Goal: Information Seeking & Learning: Get advice/opinions

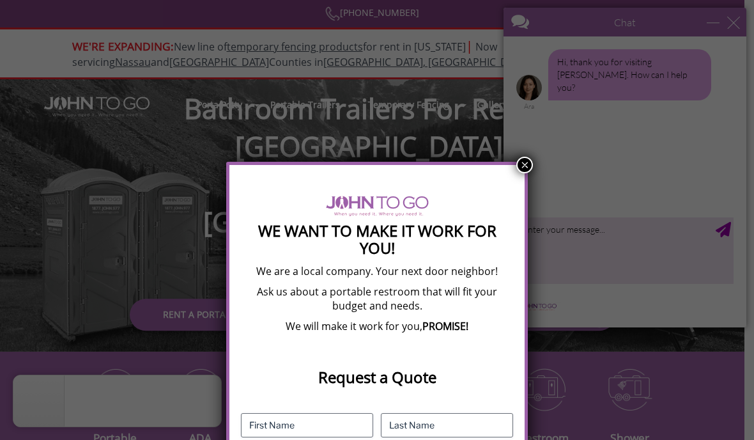
click at [518, 150] on div "We Want To Make It Work For You! We are a local company. Your next door neighbo…" at bounding box center [377, 220] width 754 height 440
click at [521, 167] on button "×" at bounding box center [524, 165] width 17 height 17
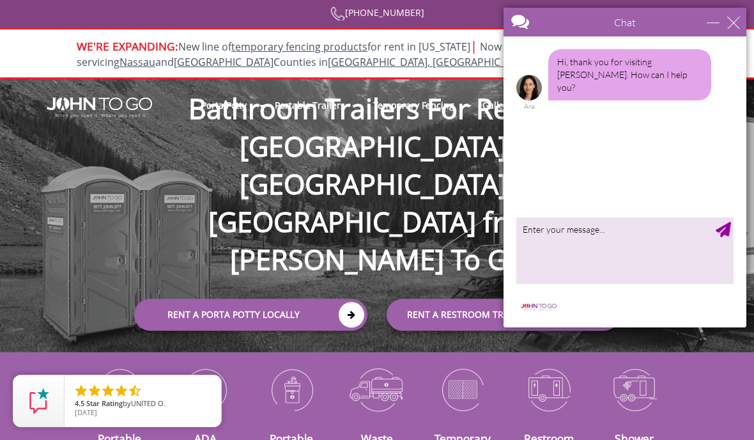
click at [598, 211] on div "Hi, thank you for visiting John To Go. How can I help you? Ara" at bounding box center [624, 124] width 243 height 176
click at [599, 222] on textarea "type your message" at bounding box center [624, 250] width 217 height 67
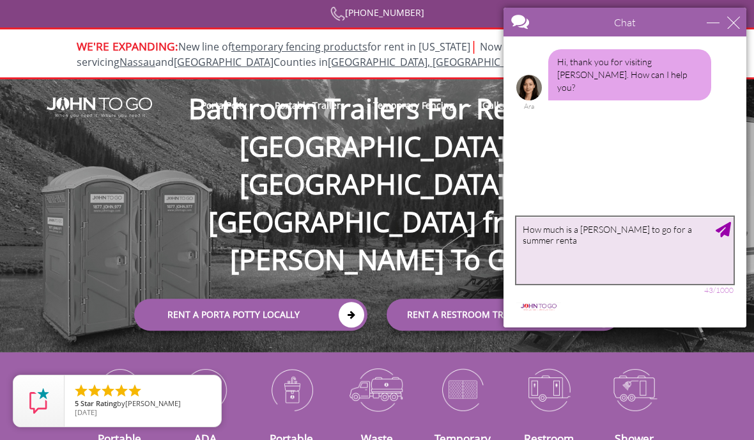
type textarea "How much is a [PERSON_NAME] to go for a summer rental"
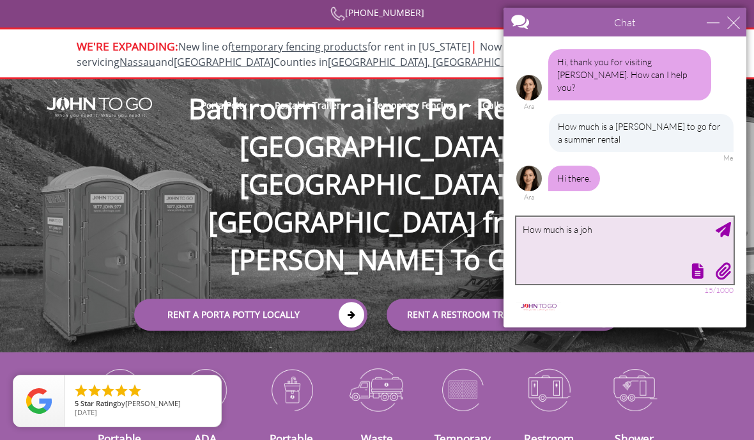
scroll to position [18, 0]
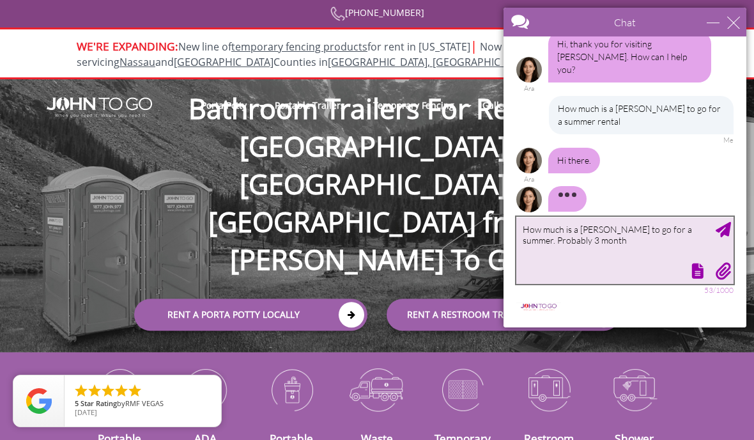
type textarea "How much is a [PERSON_NAME] to go for a summer. Probably 3 months"
click at [716, 249] on textarea "How much is a [PERSON_NAME] to go for a summer. Probably 3 months" at bounding box center [624, 250] width 217 height 67
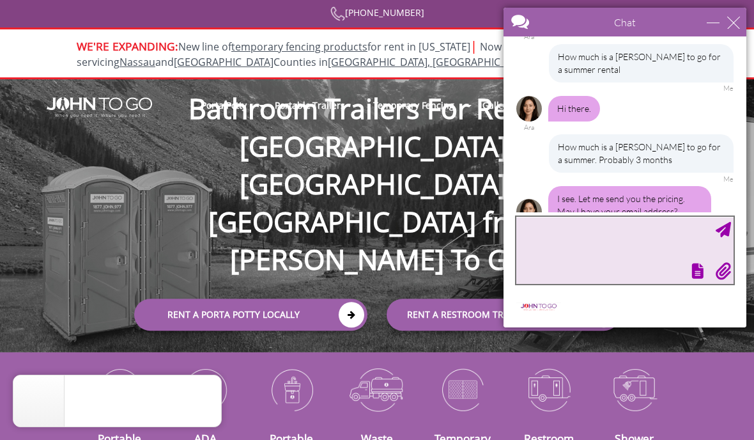
type textarea "M"
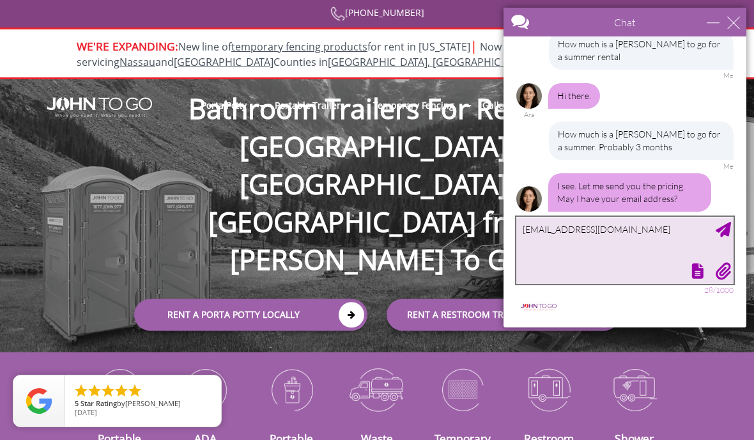
type textarea "[EMAIL_ADDRESS][DOMAIN_NAME]."
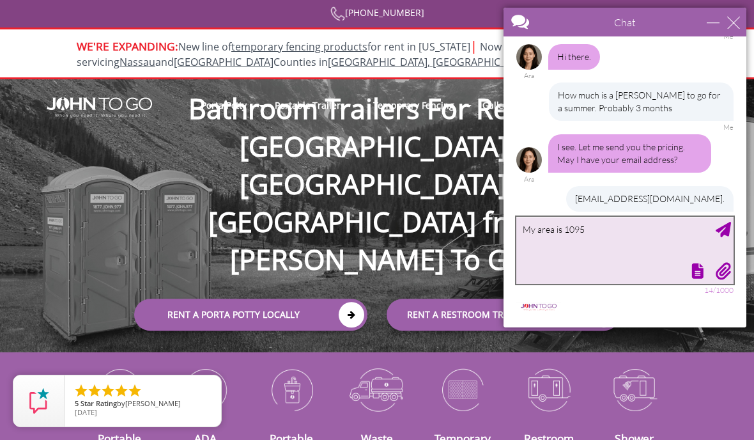
type textarea "My area is 10950"
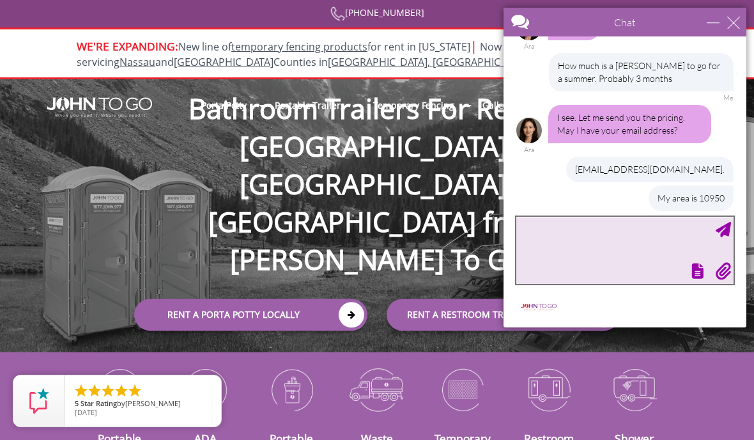
scroll to position [189, 0]
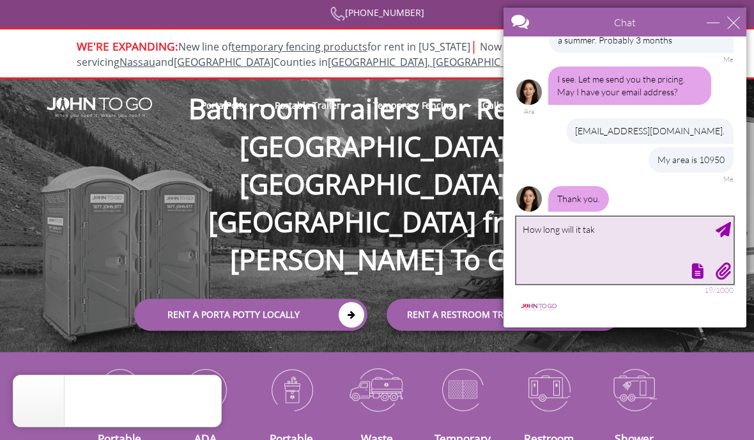
type textarea "How long will it take"
click at [732, 227] on textarea "How long will it take" at bounding box center [624, 250] width 217 height 67
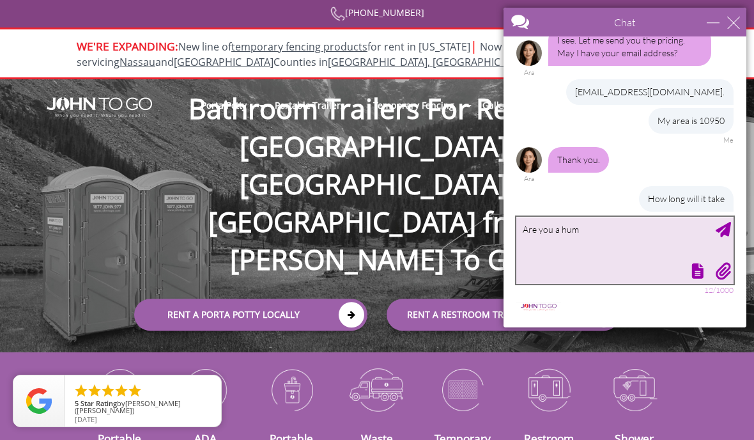
scroll to position [279, 0]
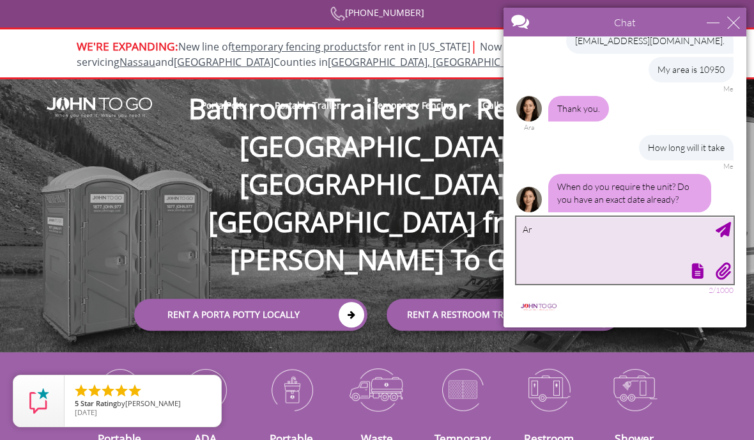
type textarea "A"
type textarea "No i am just curious"
click at [721, 219] on textarea "No i am just curious" at bounding box center [624, 250] width 217 height 67
click at [711, 242] on textarea "No i am just curious" at bounding box center [624, 250] width 217 height 67
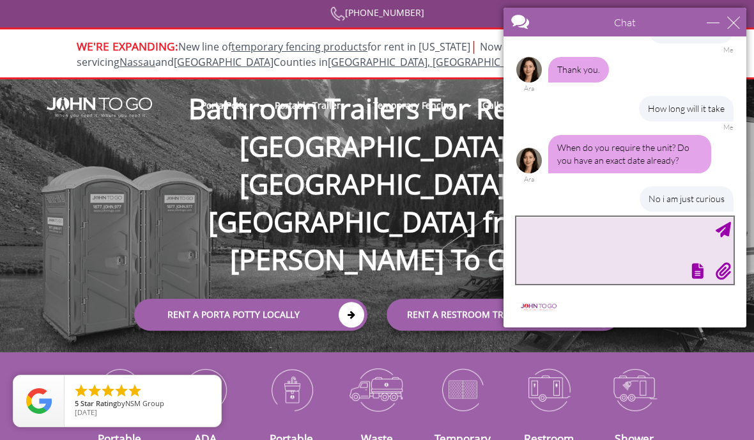
scroll to position [395, 0]
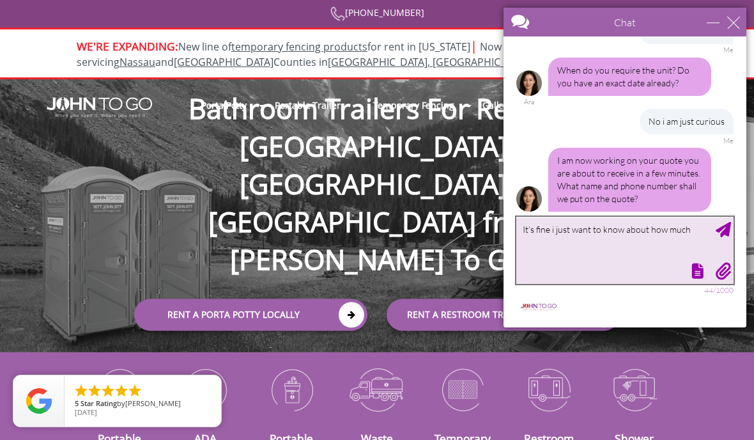
type textarea "It’s fine i just want to know about how much"
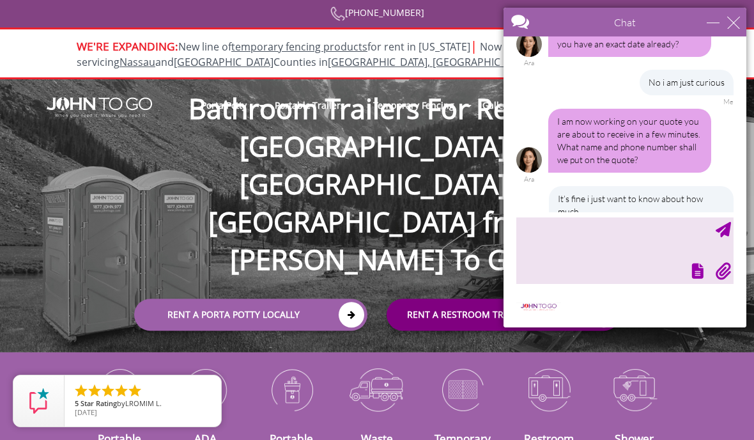
click at [418, 298] on link "rent a RESTROOM TRAILER Nationwide" at bounding box center [503, 314] width 233 height 32
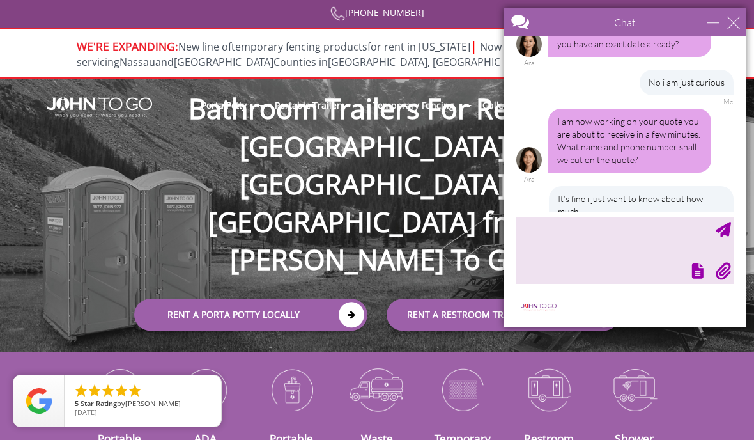
click at [304, 53] on link "temporary fencing products" at bounding box center [299, 47] width 136 height 14
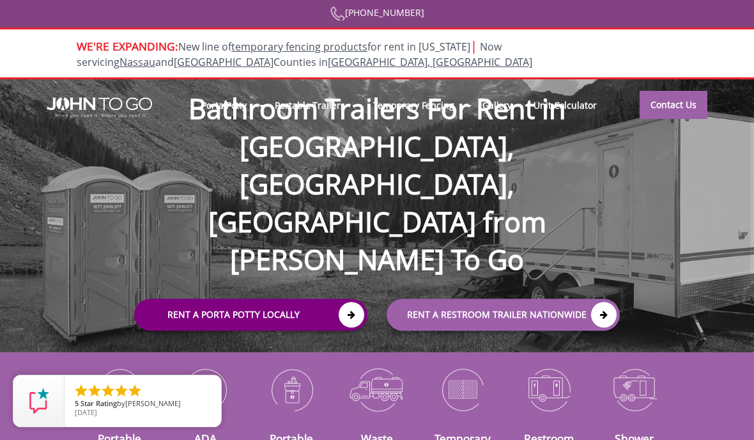
click at [356, 302] on icon at bounding box center [352, 315] width 26 height 26
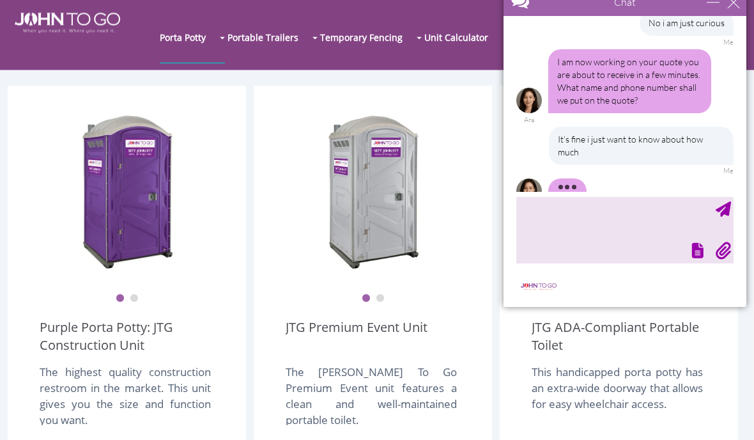
scroll to position [310, 0]
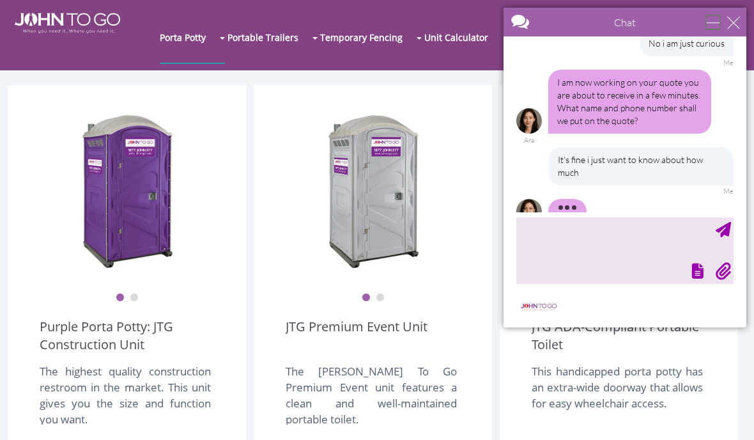
click at [708, 20] on div "minimize" at bounding box center [713, 22] width 13 height 13
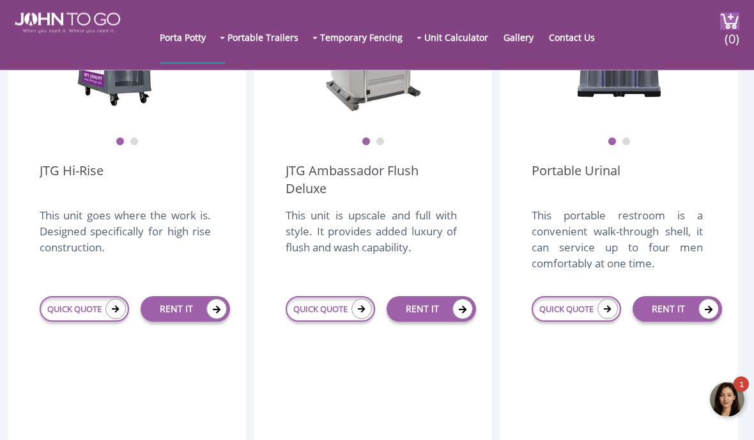
scroll to position [1012, 0]
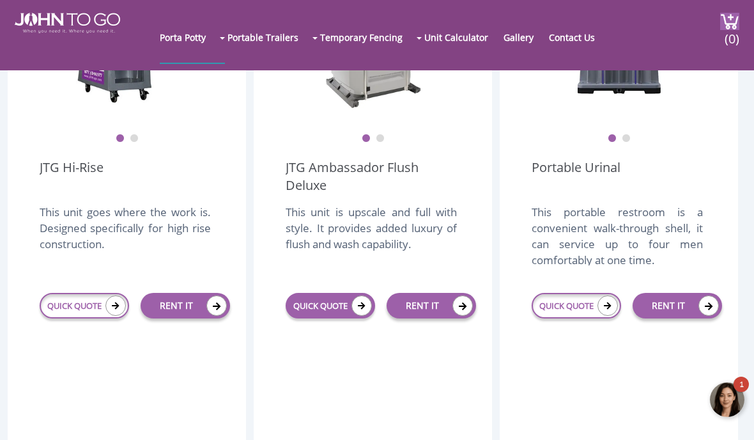
click at [357, 306] on icon at bounding box center [361, 305] width 20 height 20
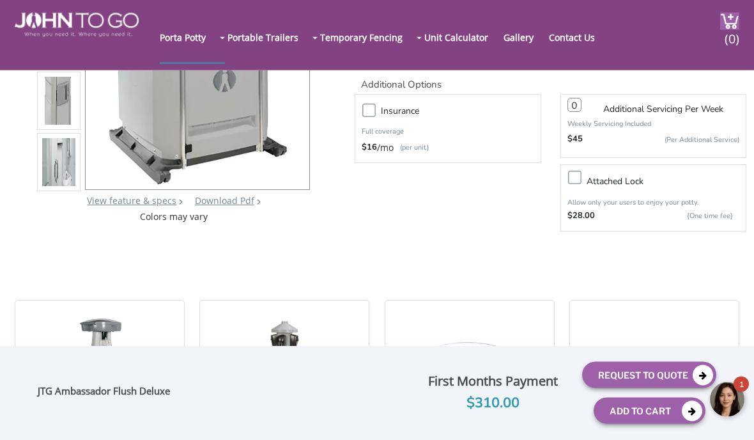
scroll to position [200, 0]
click at [737, 397] on div at bounding box center [728, 400] width 38 height 38
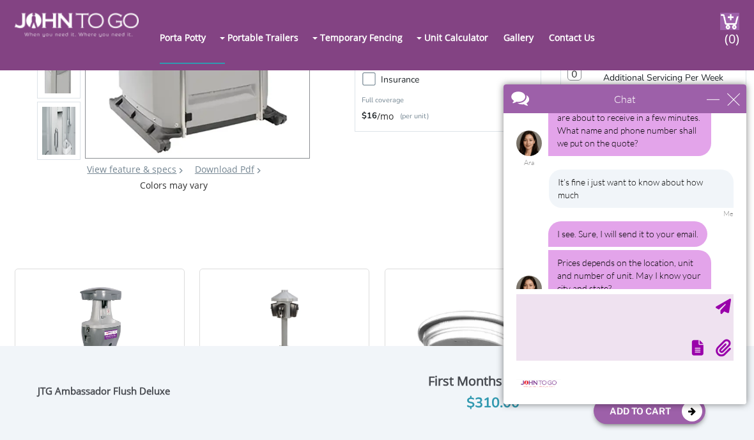
scroll to position [231, 0]
click at [664, 288] on div "Hi, thank you for visiting John To Go. How can I help you? Ara How much is a jo…" at bounding box center [624, 202] width 243 height 176
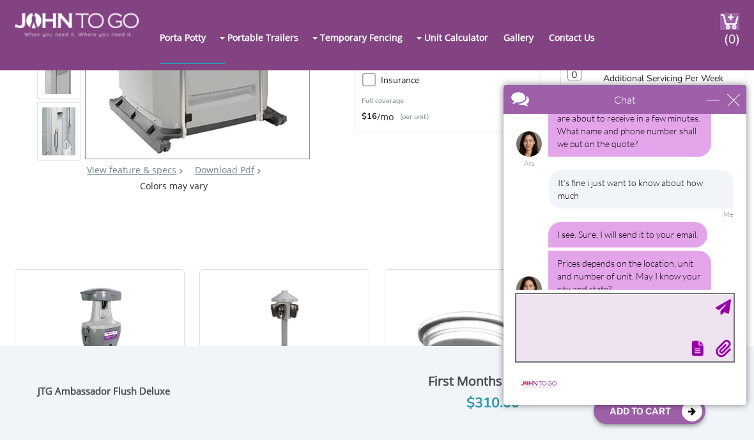
click at [658, 298] on textarea "type your message" at bounding box center [624, 327] width 217 height 67
click at [714, 317] on textarea "10950" at bounding box center [624, 328] width 217 height 67
click at [733, 311] on textarea "10950" at bounding box center [624, 328] width 217 height 67
type textarea "10950"
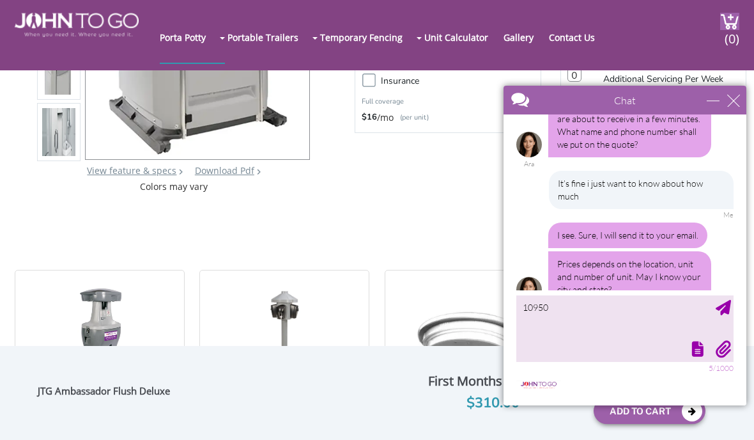
click at [503, 114] on div "Hi, thank you for visiting John To Go. How can I help you? Ara How much is a jo…" at bounding box center [503, 114] width 0 height 0
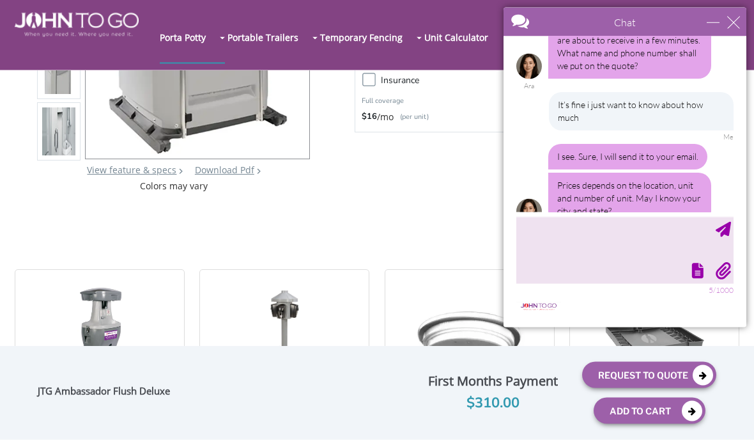
scroll to position [566, 0]
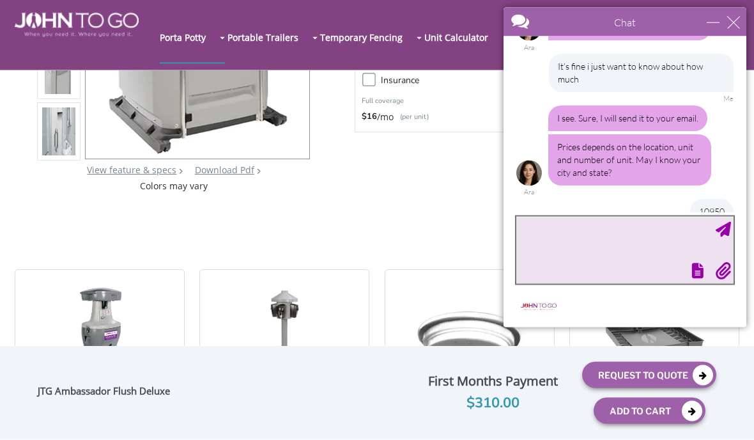
click at [599, 237] on textarea "type your message" at bounding box center [624, 250] width 217 height 67
type textarea "1 bathroom"
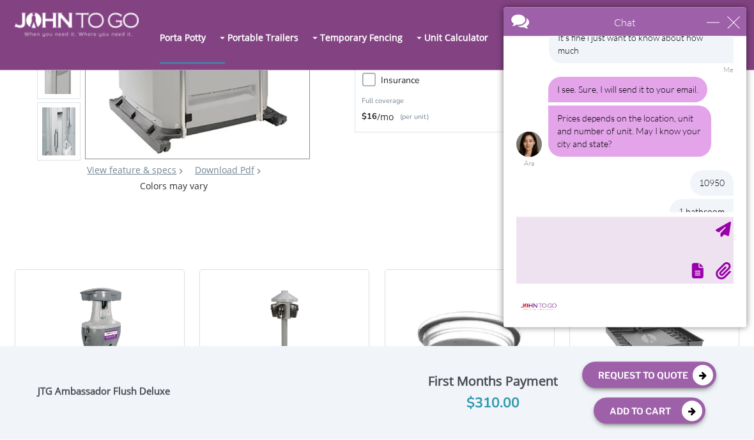
click at [702, 17] on div "Chat" at bounding box center [624, 22] width 243 height 29
click at [707, 17] on div "minimize" at bounding box center [713, 22] width 13 height 13
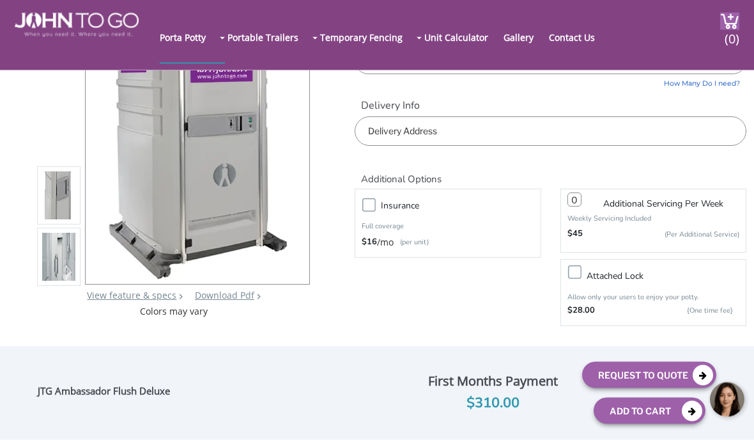
scroll to position [104, 0]
click at [52, 284] on img at bounding box center [58, 261] width 33 height 301
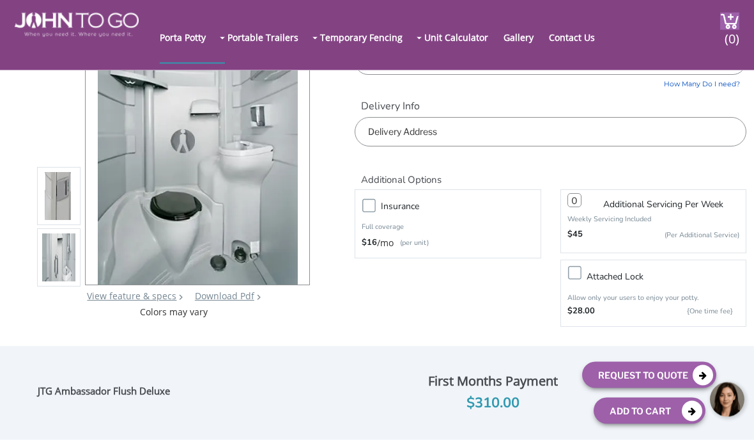
scroll to position [105, 0]
click at [570, 203] on input "number" at bounding box center [574, 200] width 14 height 14
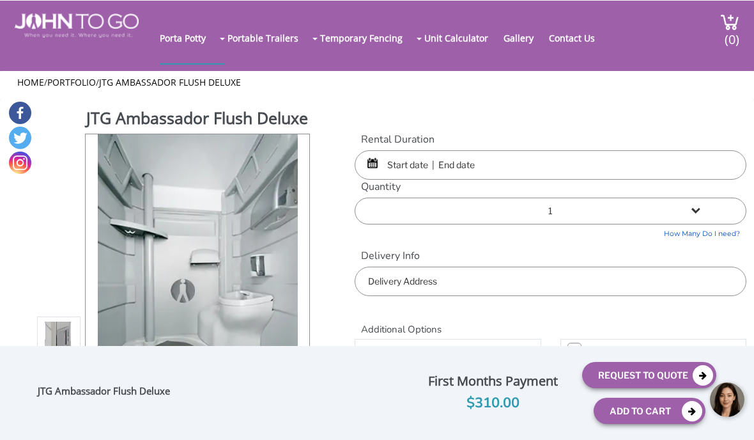
scroll to position [0, 0]
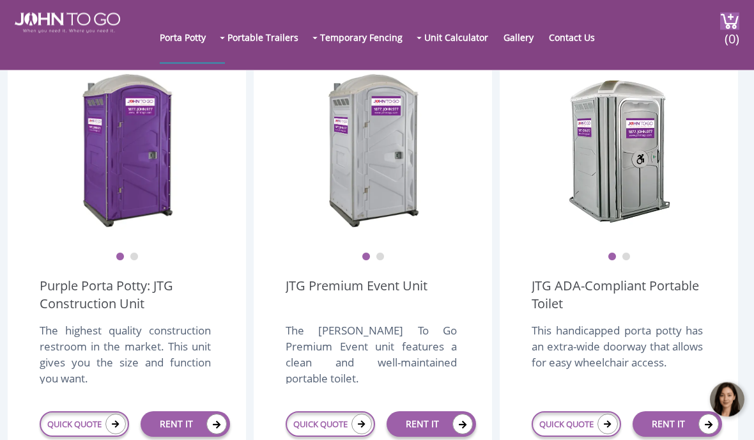
scroll to position [351, 0]
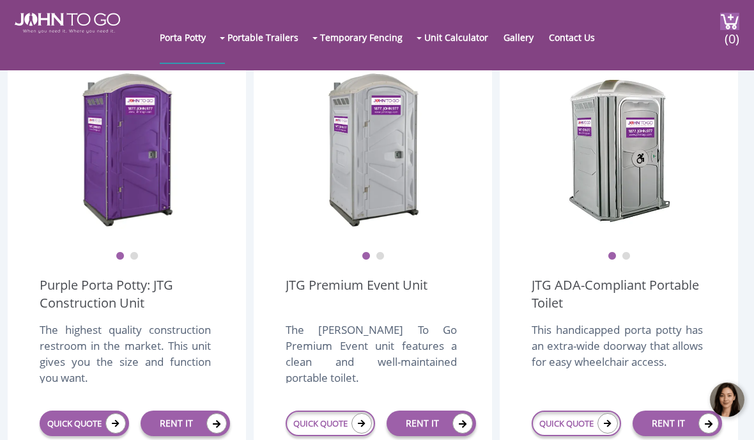
click at [96, 413] on link "QUICK QUOTE" at bounding box center [84, 423] width 89 height 26
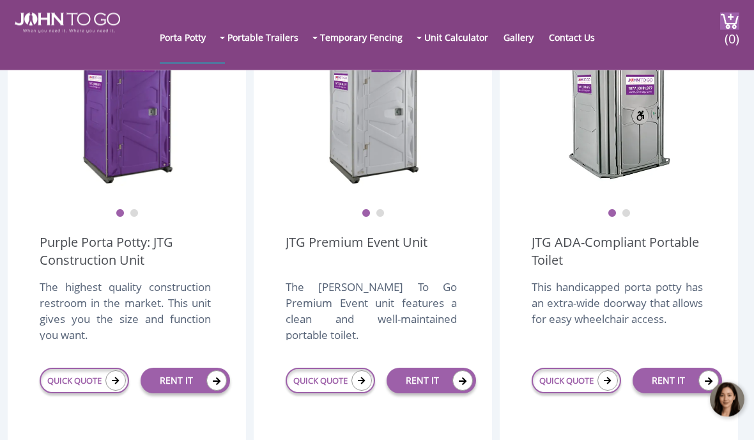
scroll to position [407, 0]
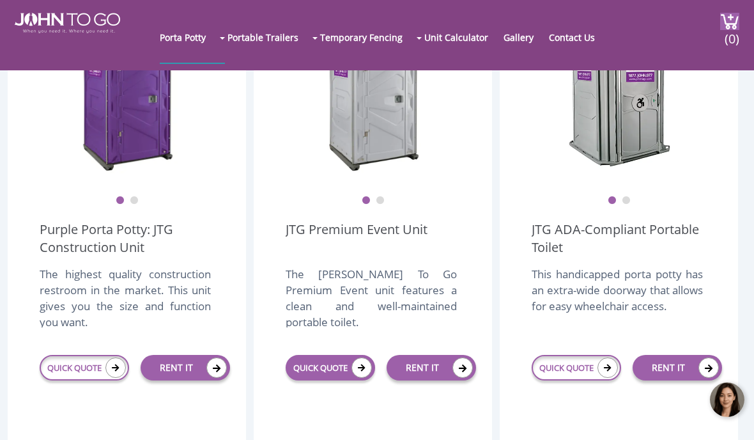
click at [350, 364] on link "QUICK QUOTE" at bounding box center [330, 368] width 89 height 26
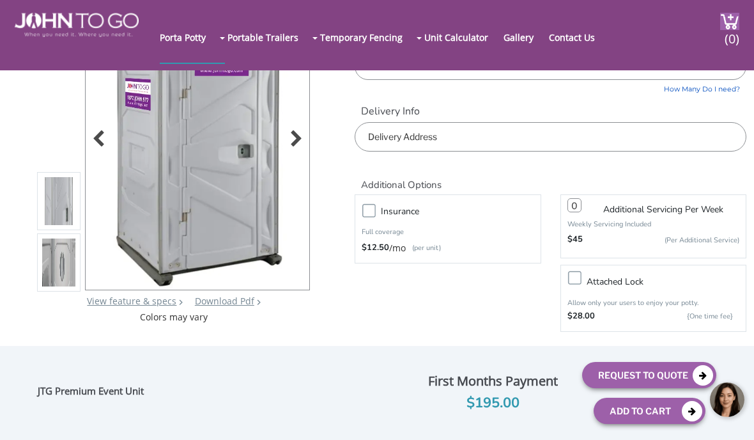
scroll to position [100, 0]
click at [61, 268] on img at bounding box center [58, 264] width 33 height 301
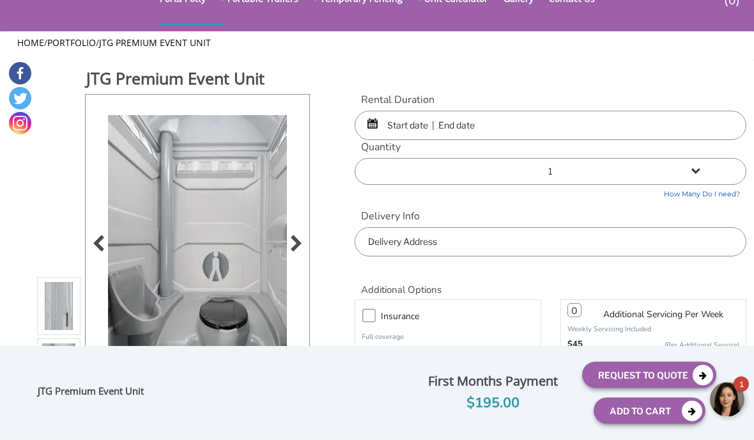
scroll to position [0, 0]
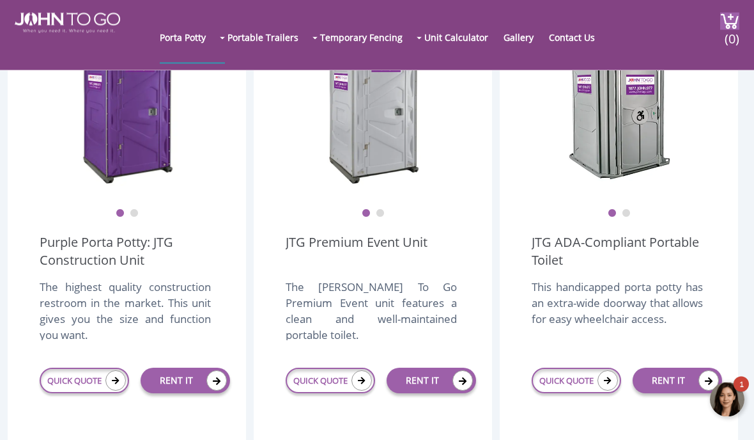
scroll to position [394, 0]
click at [597, 371] on link "QUICK QUOTE" at bounding box center [576, 380] width 89 height 26
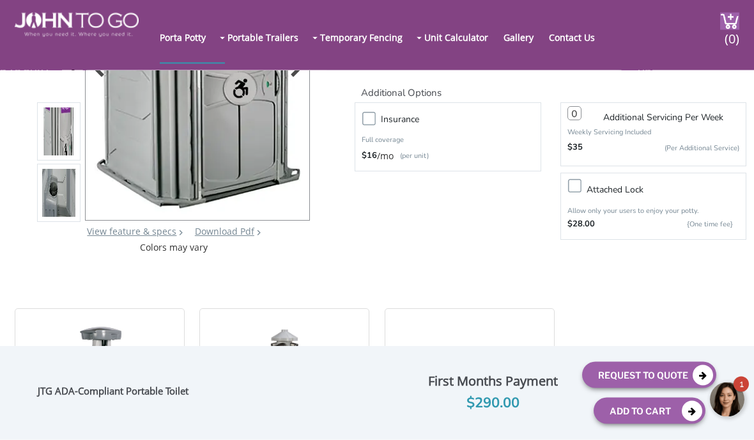
scroll to position [192, 0]
click at [53, 199] on img at bounding box center [58, 195] width 33 height 301
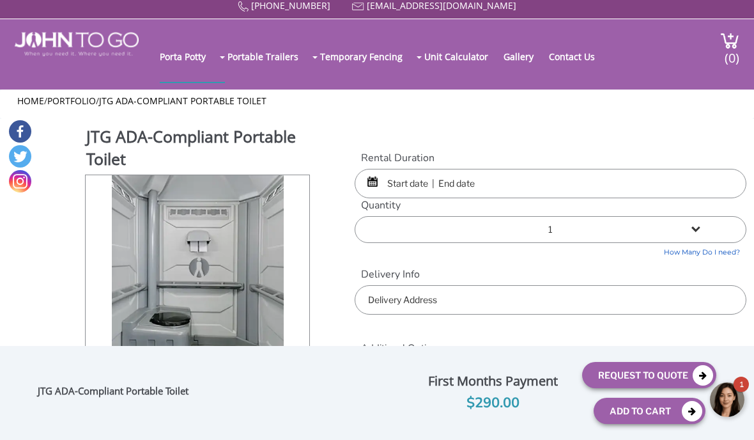
scroll to position [0, 0]
